Goal: Transaction & Acquisition: Book appointment/travel/reservation

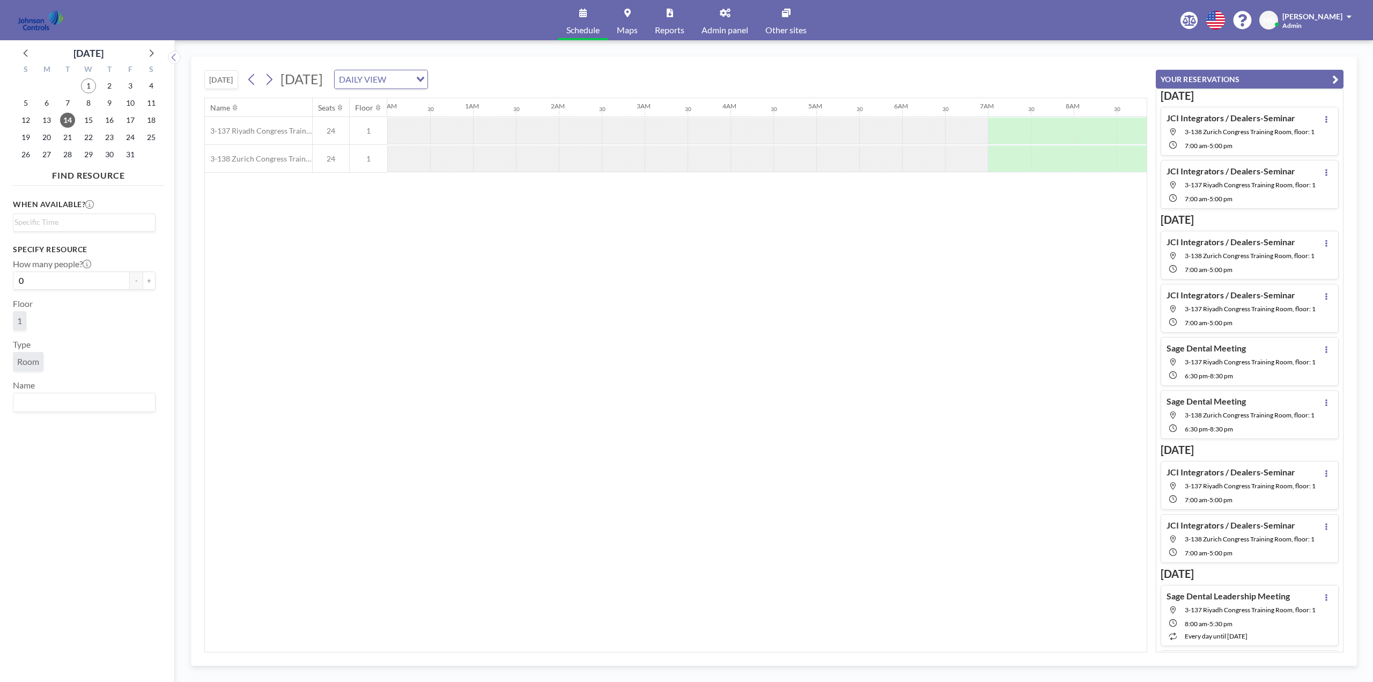
scroll to position [0, 644]
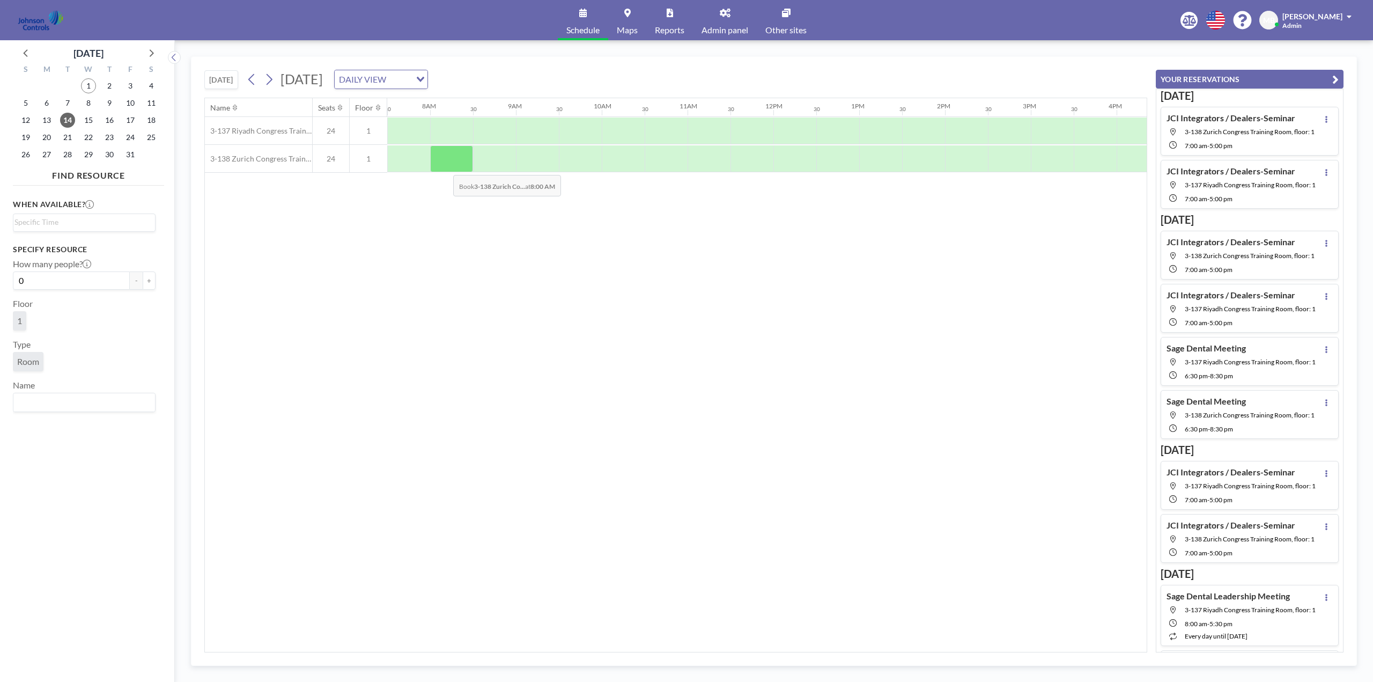
click at [445, 167] on div at bounding box center [451, 158] width 43 height 27
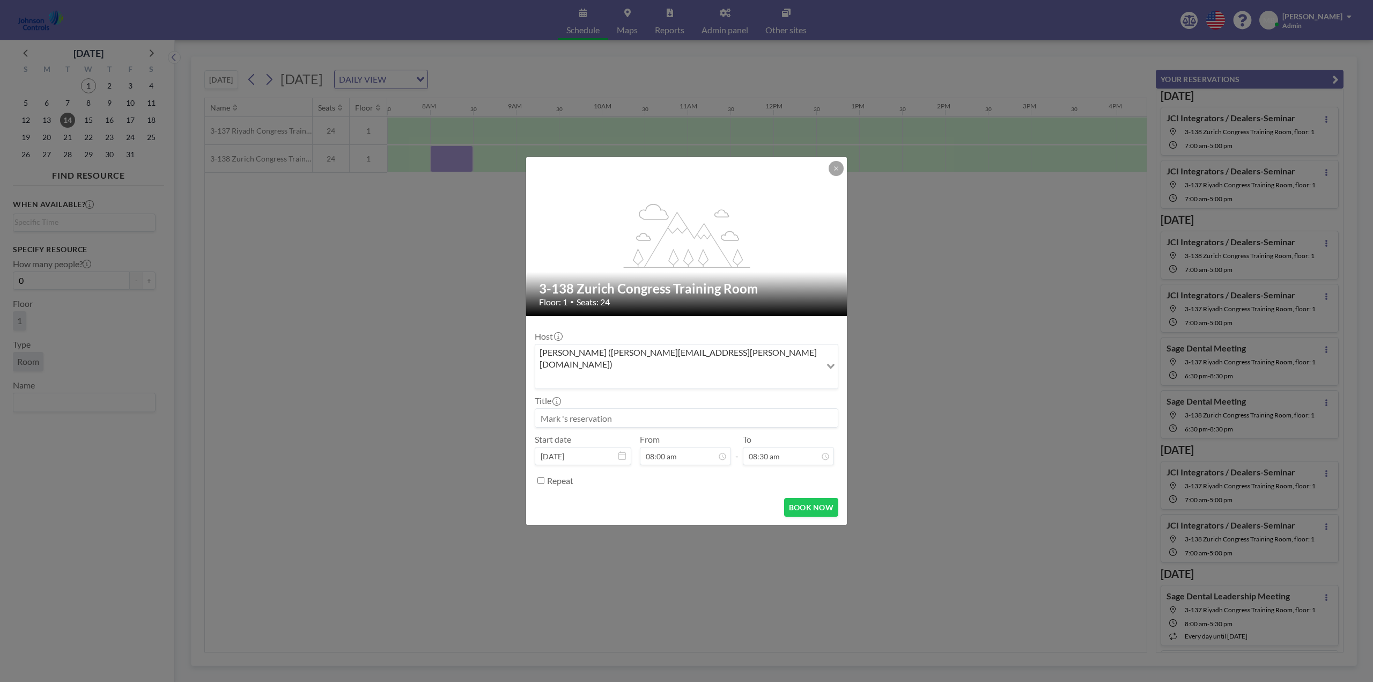
click at [580, 409] on input at bounding box center [686, 418] width 303 height 18
drag, startPoint x: 628, startPoint y: 403, endPoint x: 541, endPoint y: 405, distance: 86.9
click at [541, 409] on input "Sage Dental Meeting" at bounding box center [686, 418] width 303 height 18
type input "Sage Dental Meeting"
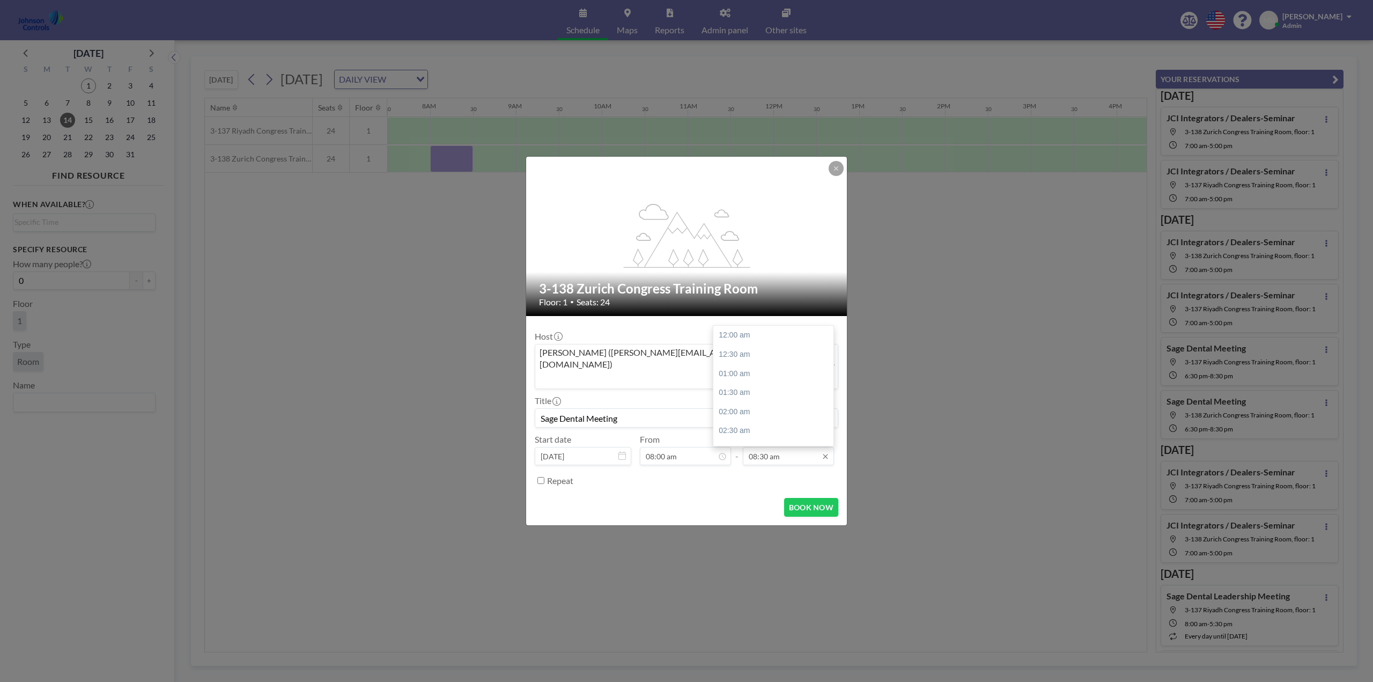
scroll to position [325, 0]
click at [815, 448] on input "08:30 am" at bounding box center [788, 456] width 91 height 18
click at [724, 348] on div "05:30 pm" at bounding box center [776, 357] width 126 height 19
type input "05:30 pm"
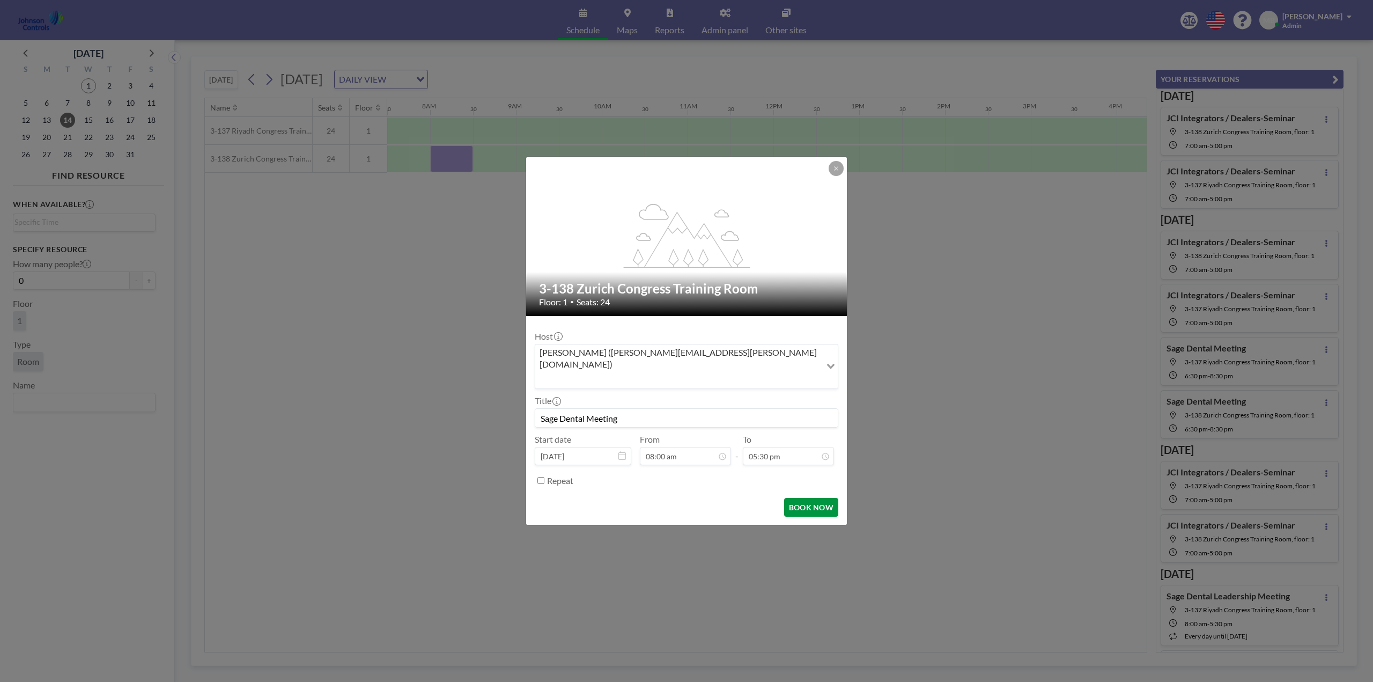
scroll to position [306, 0]
click at [810, 498] on button "BOOK NOW" at bounding box center [811, 507] width 54 height 19
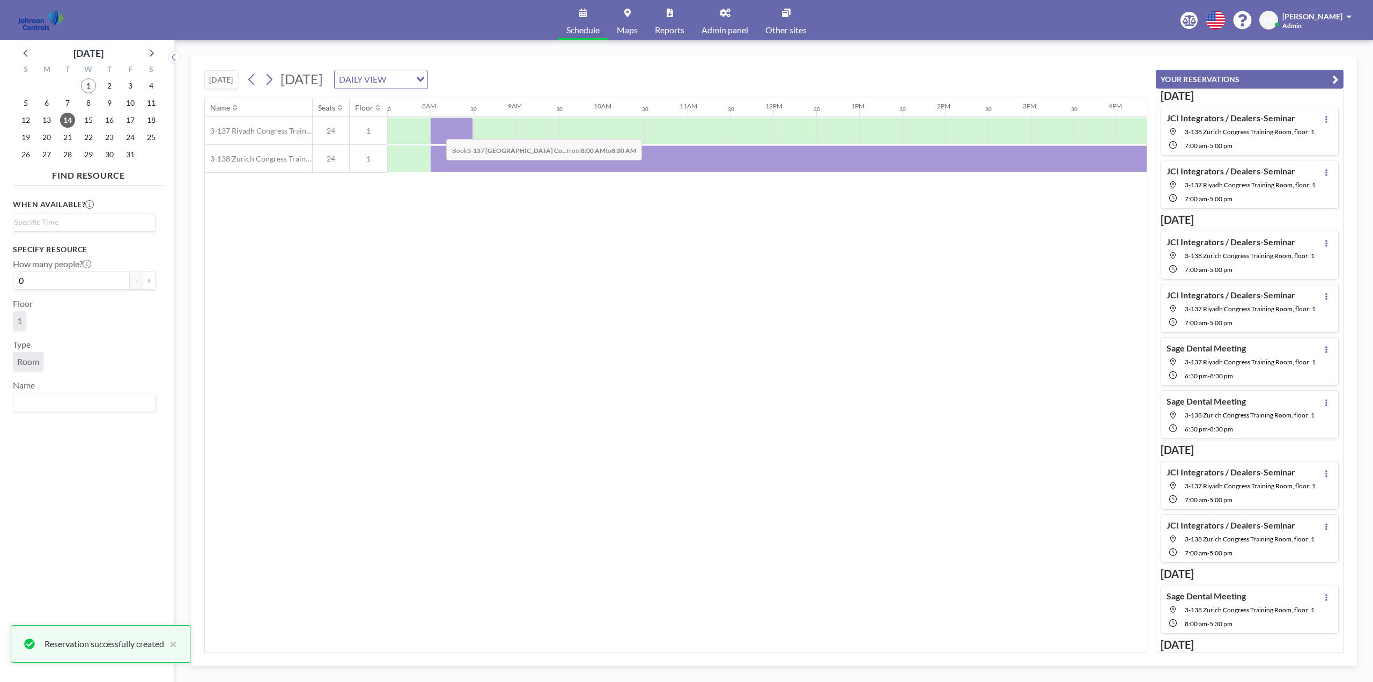
click at [438, 131] on div at bounding box center [451, 130] width 43 height 27
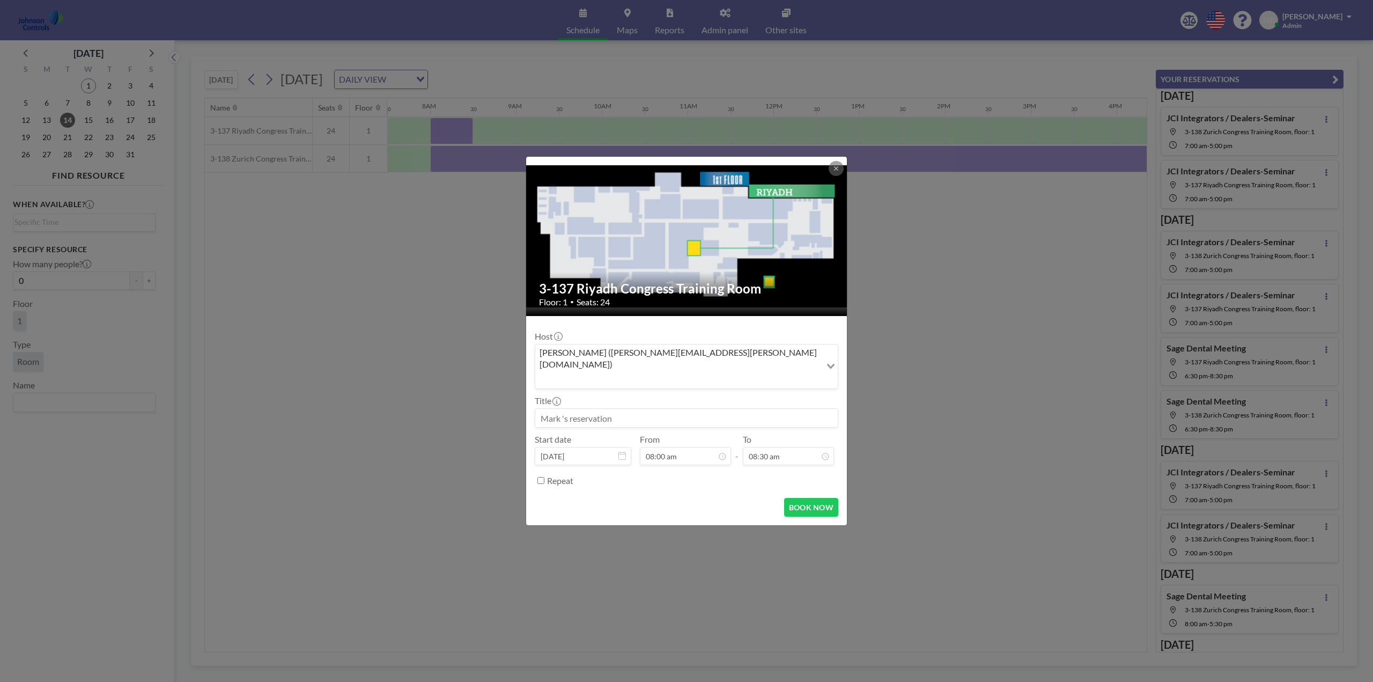
paste input "Sage Dental Meeting"
type input "Sage Dental Meeting"
click at [786, 448] on input "08:30 am" at bounding box center [788, 456] width 91 height 18
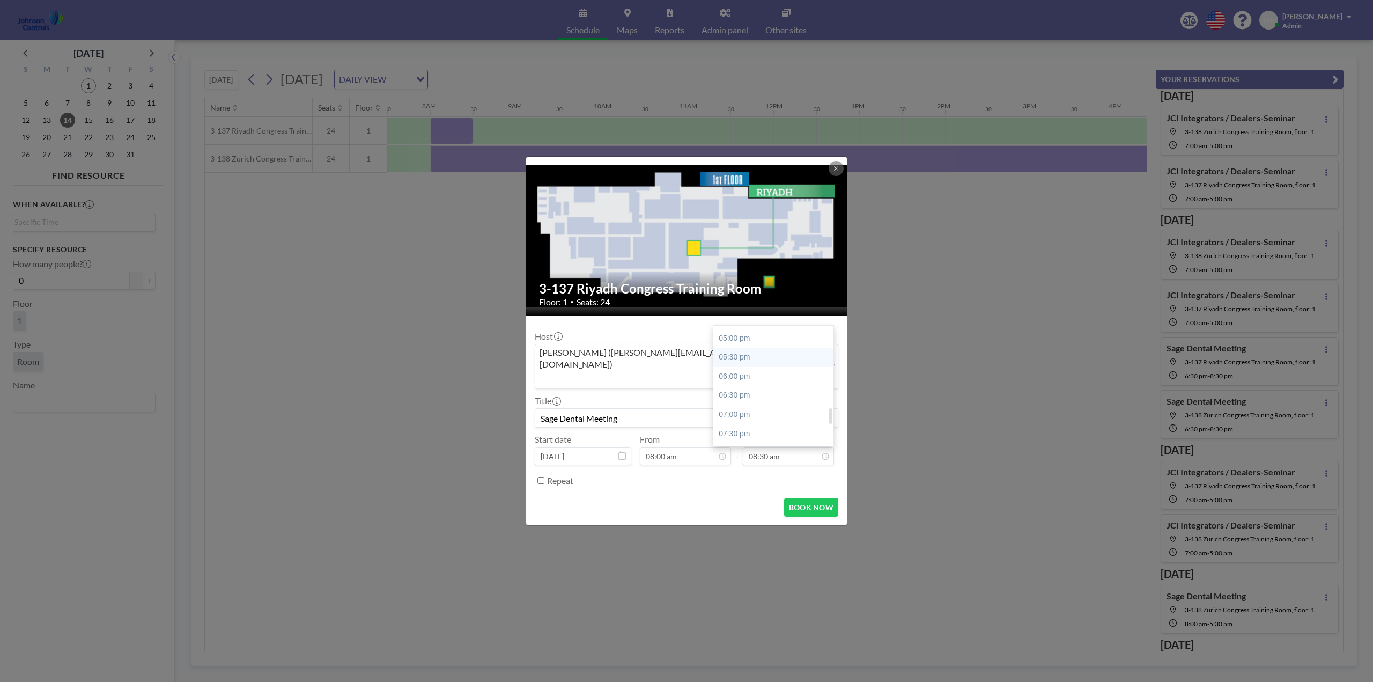
click at [744, 348] on div "05:30 pm" at bounding box center [776, 357] width 126 height 19
type input "05:30 pm"
click at [809, 498] on button "BOOK NOW" at bounding box center [811, 507] width 54 height 19
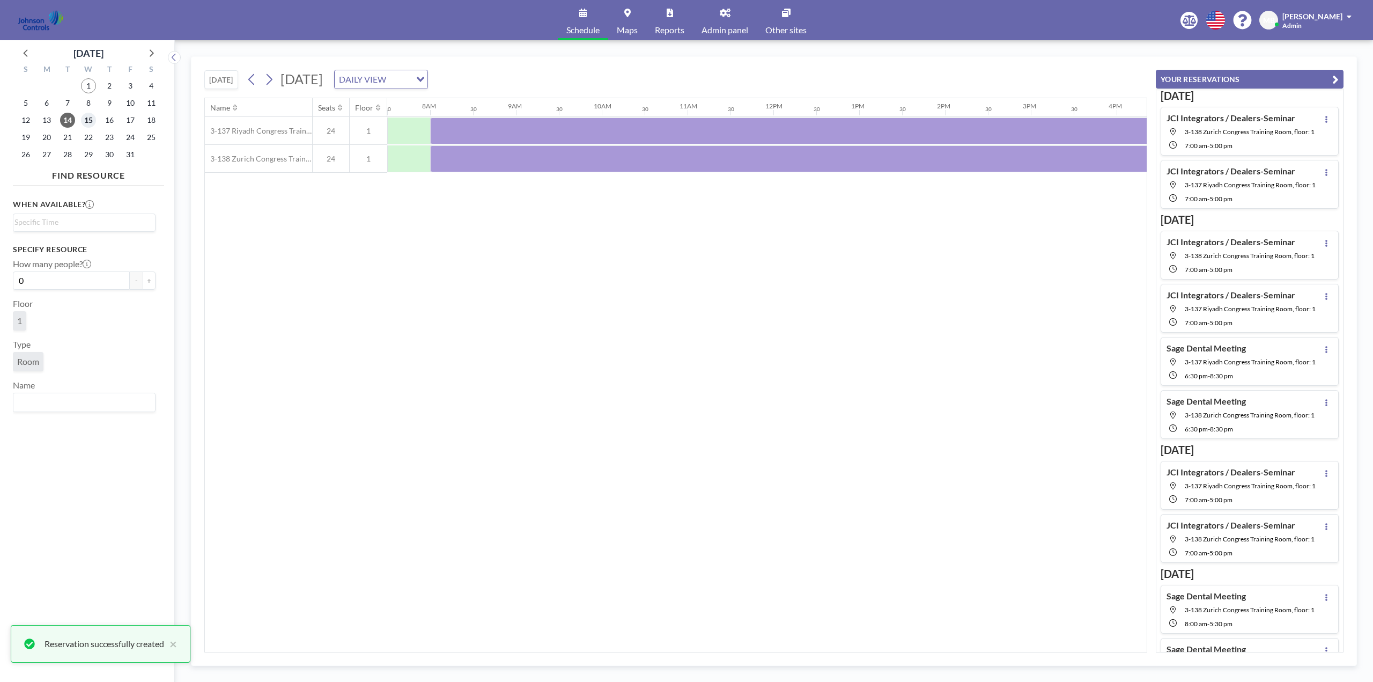
click at [88, 119] on span "15" at bounding box center [88, 120] width 15 height 15
click at [112, 118] on span "16" at bounding box center [109, 120] width 15 height 15
click at [132, 119] on span "17" at bounding box center [130, 120] width 15 height 15
click at [155, 121] on span "18" at bounding box center [151, 120] width 15 height 15
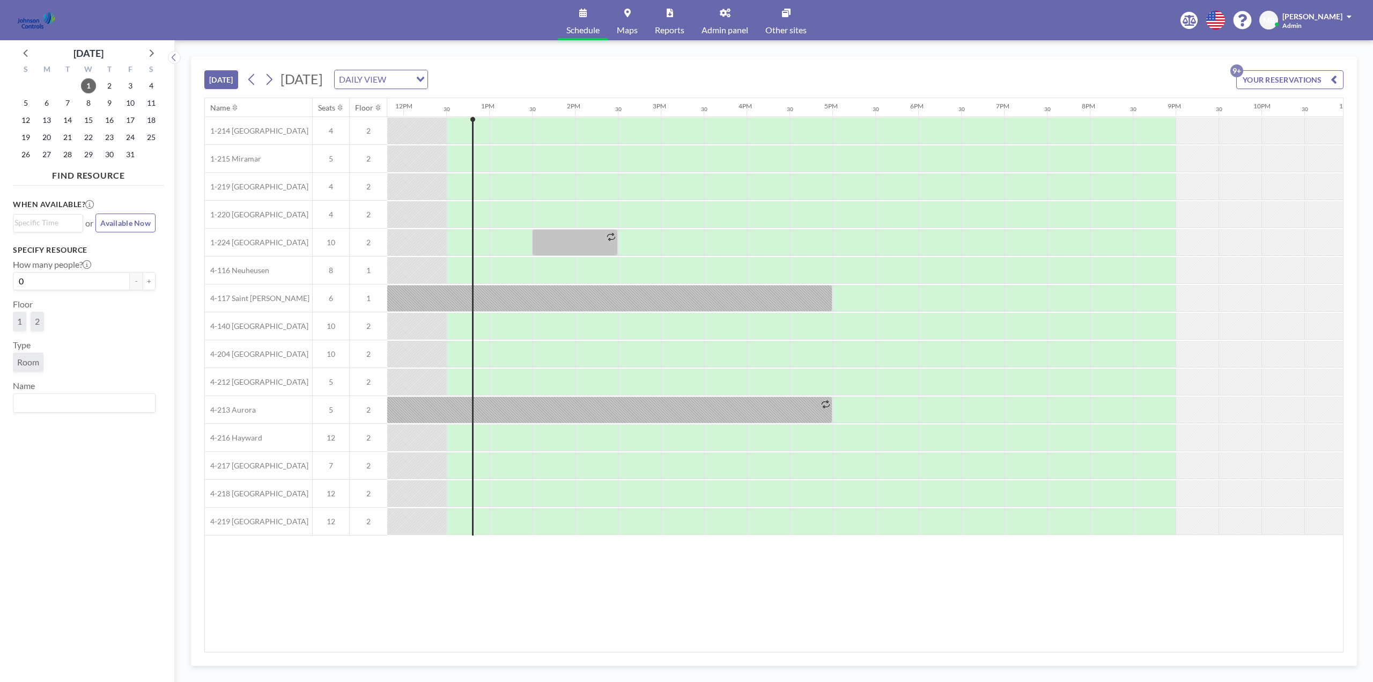
scroll to position [0, 1030]
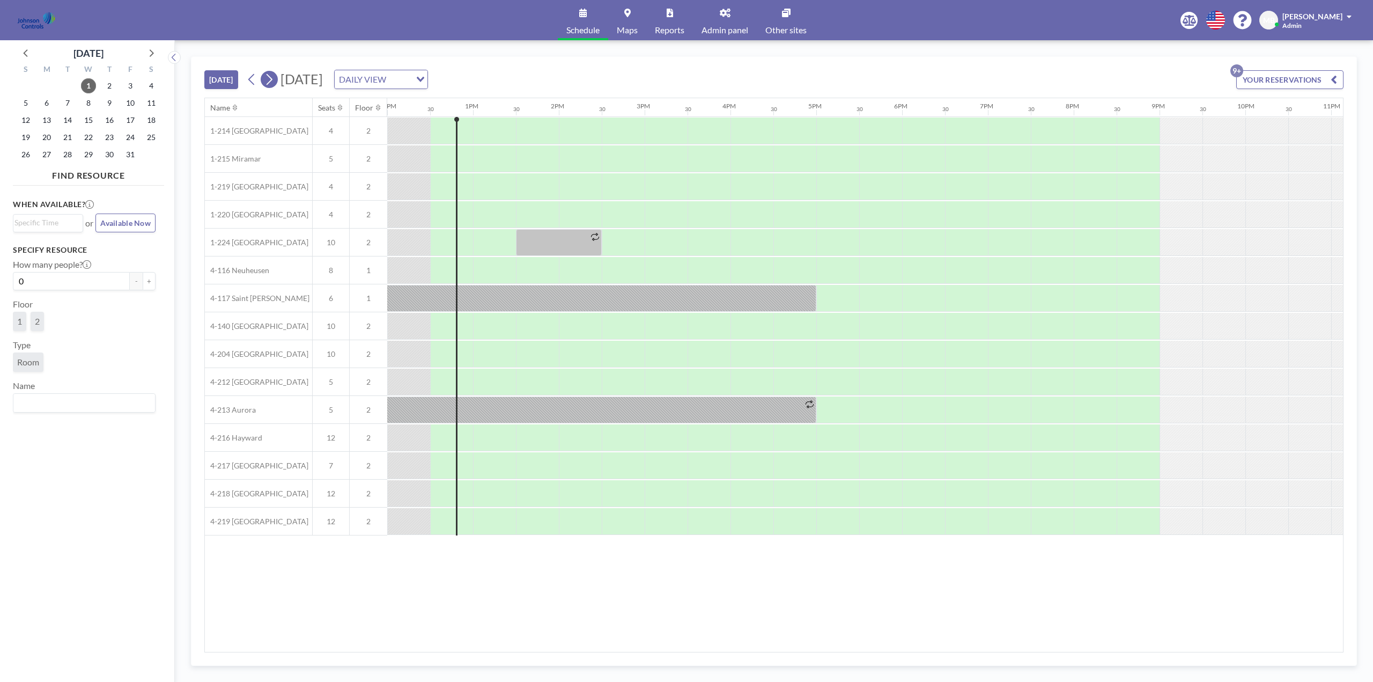
click at [272, 80] on icon at bounding box center [269, 79] width 10 height 16
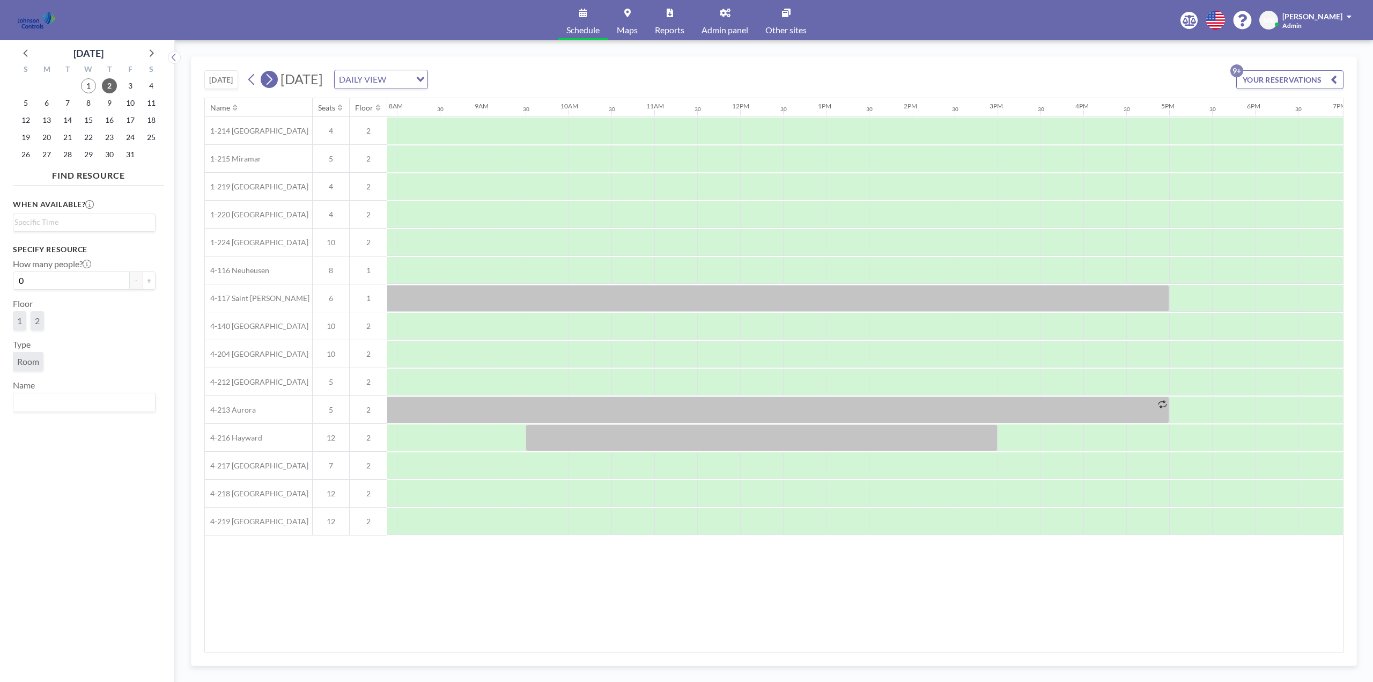
scroll to position [0, 687]
click at [530, 273] on div at bounding box center [537, 270] width 43 height 27
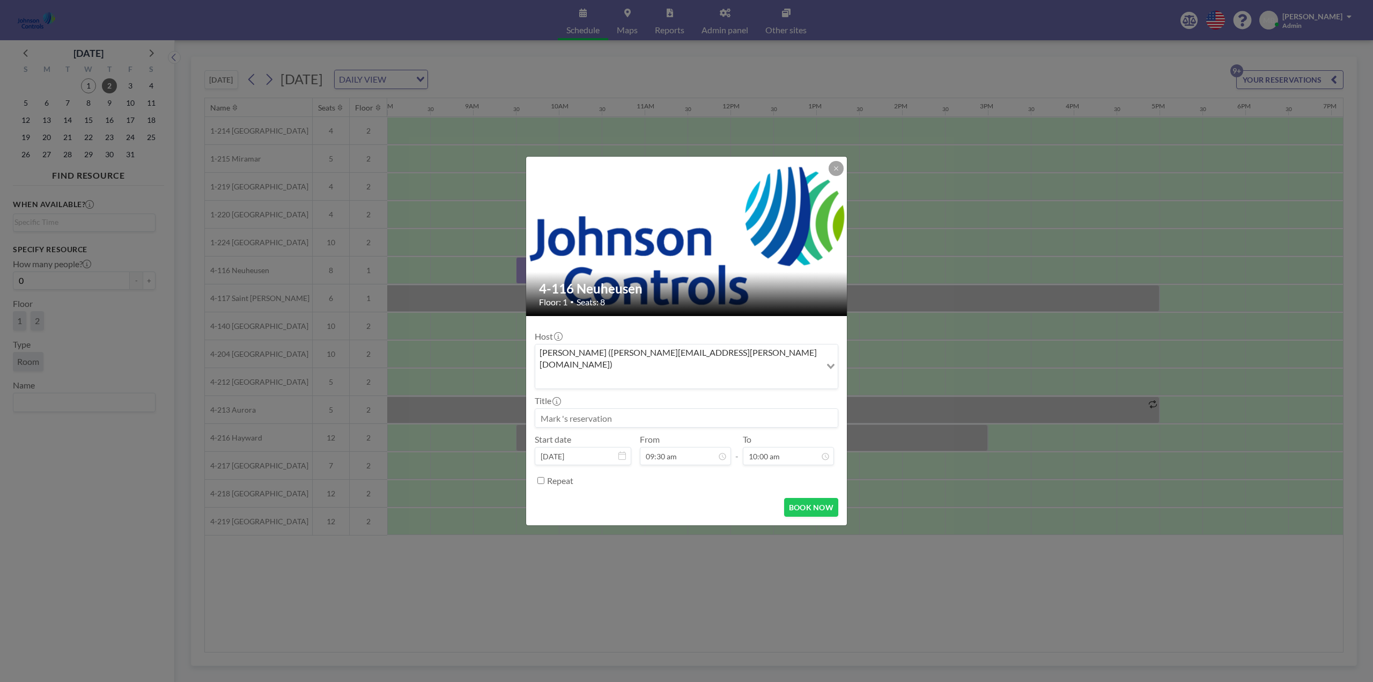
click at [606, 409] on input at bounding box center [686, 418] width 303 height 18
type input "CBRE Meeting"
click at [740, 345] on div "10:30 am" at bounding box center [776, 354] width 126 height 19
type input "10:30 am"
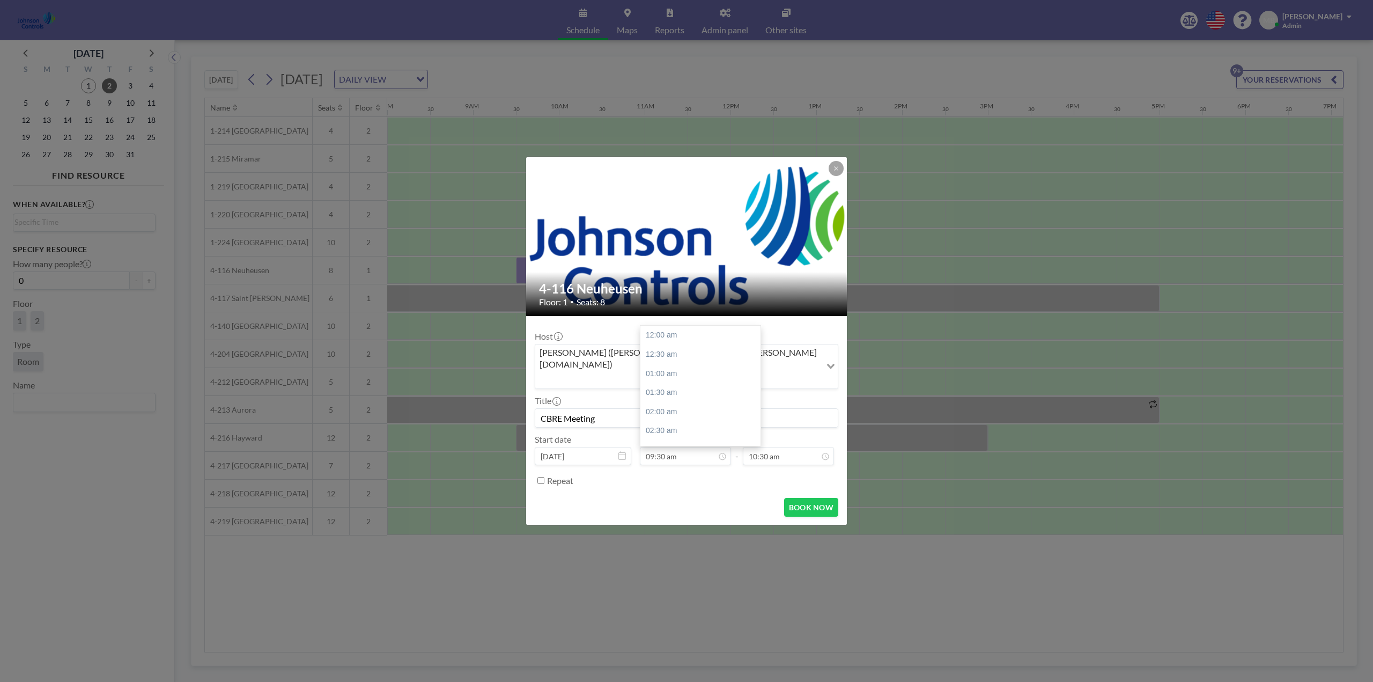
scroll to position [363, 0]
click at [808, 498] on button "BOOK NOW" at bounding box center [811, 507] width 54 height 19
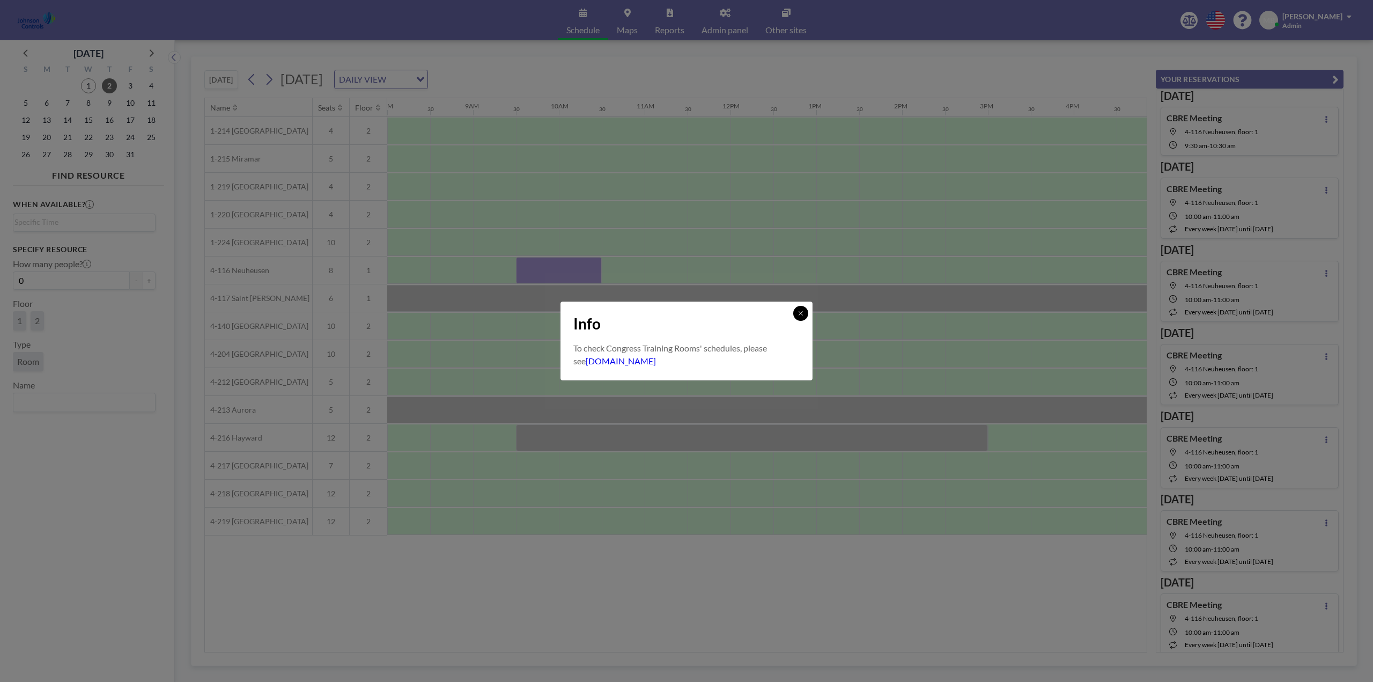
click at [802, 312] on icon at bounding box center [801, 313] width 6 height 6
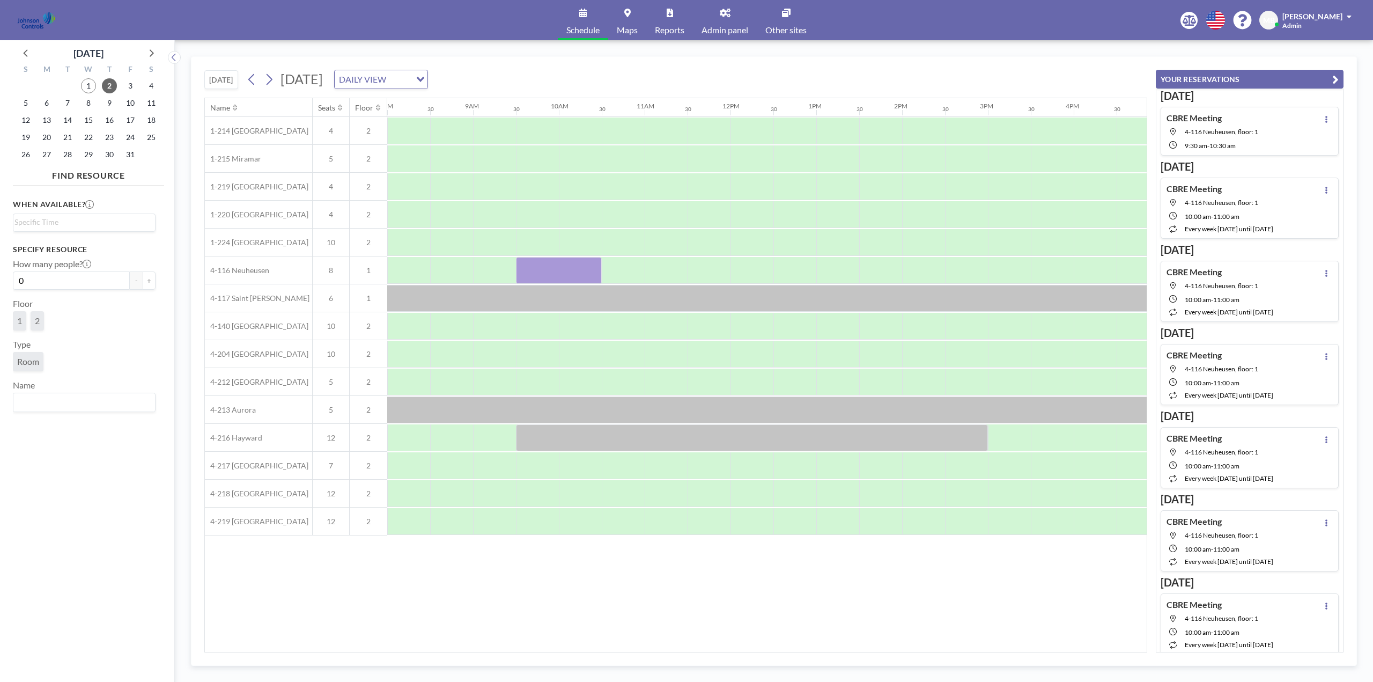
click at [8, 49] on aside "[DATE] S M T W T F S 28 29 30 1 2 3 4 5 6 7 8 9 10 11 12 13 14 15 16 17 18 19 2…" at bounding box center [83, 361] width 166 height 642
click at [2, 53] on aside "[DATE] S M T W T F S 28 29 30 1 2 3 4 5 6 7 8 9 10 11 12 13 14 15 16 17 18 19 2…" at bounding box center [83, 361] width 166 height 642
